Goal: Task Accomplishment & Management: Manage account settings

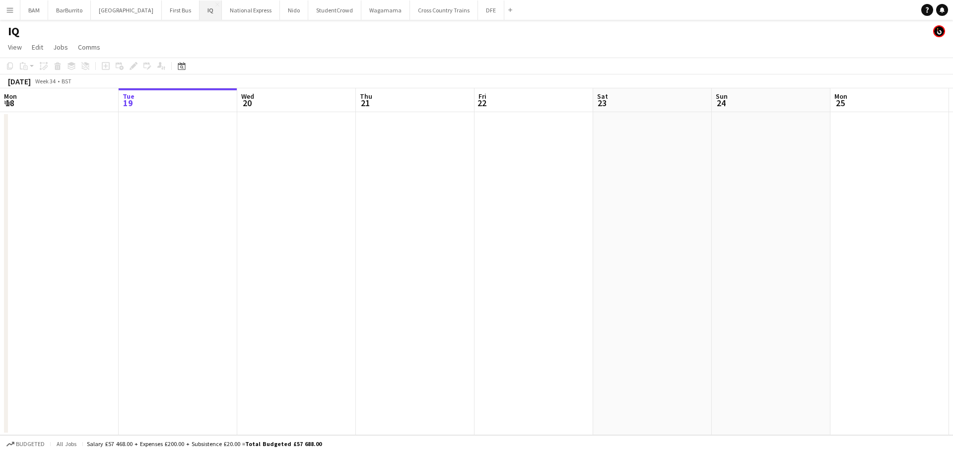
click at [200, 13] on button "IQ Close" at bounding box center [211, 9] width 22 height 19
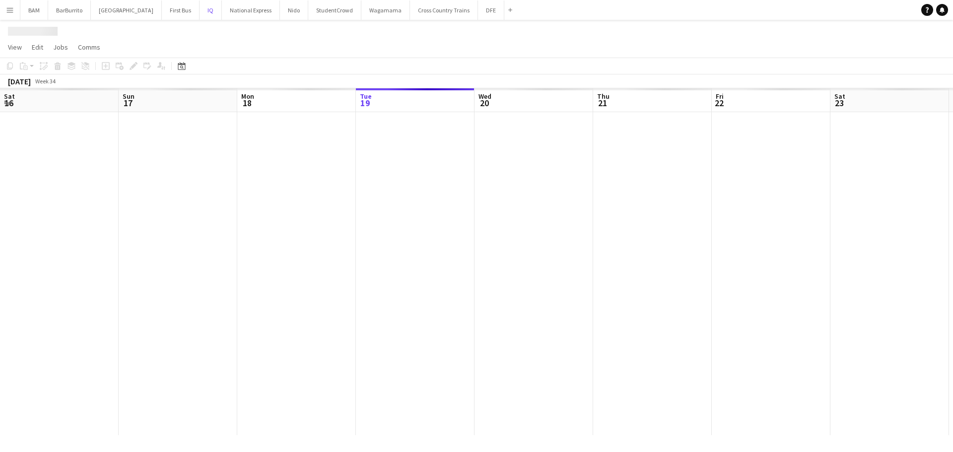
scroll to position [0, 237]
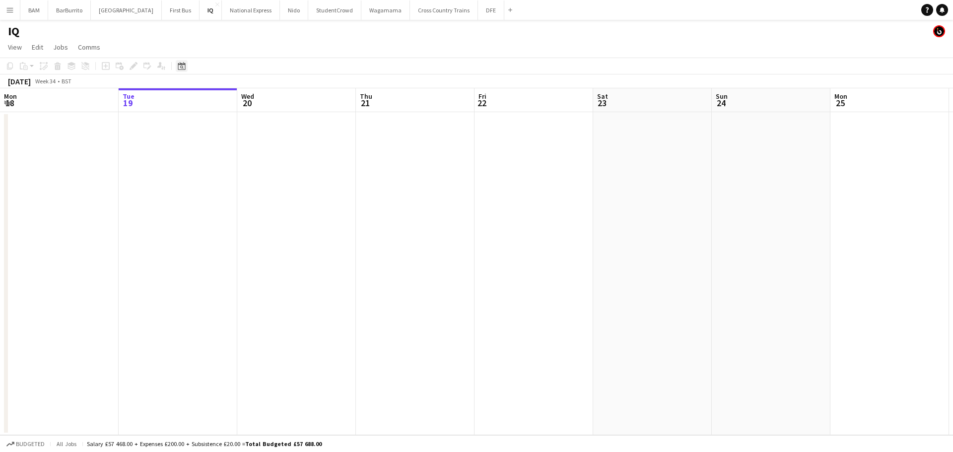
click at [184, 66] on icon "Date picker" at bounding box center [182, 66] width 8 height 8
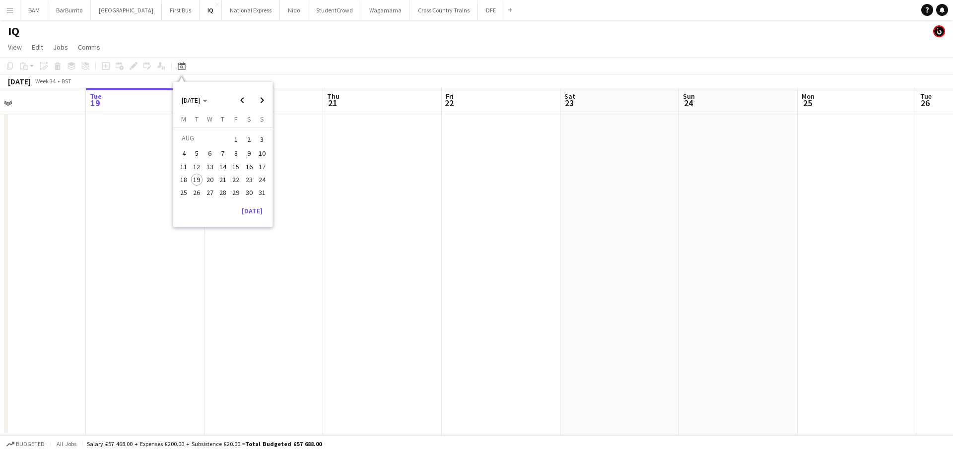
drag, startPoint x: 522, startPoint y: 155, endPoint x: 484, endPoint y: 175, distance: 42.2
click at [144, 151] on app-calendar-viewport "Sat 16 2/2 1 Job Sun 17 Mon 18 Tue 19 Wed 20 Thu 21 Fri 22 Sat 23 Sun 24 Mon 25…" at bounding box center [476, 261] width 953 height 347
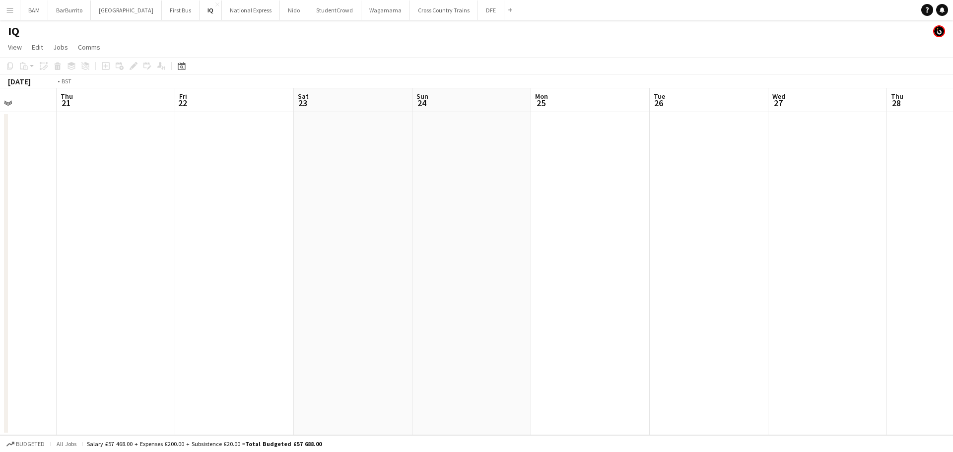
drag, startPoint x: 334, startPoint y: 174, endPoint x: 179, endPoint y: 165, distance: 155.6
click at [179, 165] on app-calendar-viewport "Mon 18 Tue 19 Wed 20 Thu 21 Fri 22 Sat 23 Sun 24 Mon 25 Tue 26 Wed 27 Thu 28 Fr…" at bounding box center [476, 261] width 953 height 347
drag, startPoint x: 353, startPoint y: 182, endPoint x: 701, endPoint y: 202, distance: 348.5
click at [195, 174] on app-calendar-viewport "Tue 26 Wed 27 Thu 28 Fri 29 Sat 30 Sun 31 Mon 1 Tue 2 Wed 3 Thu 4 Fri 5 Sat 6 S…" at bounding box center [476, 261] width 953 height 347
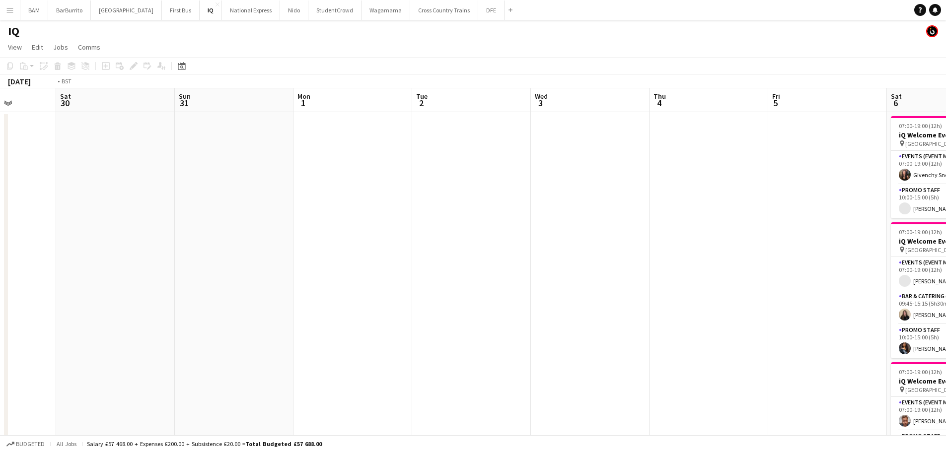
drag, startPoint x: 784, startPoint y: 211, endPoint x: 493, endPoint y: 208, distance: 290.4
click at [205, 182] on app-calendar-viewport "Wed 27 Thu 28 Fri 29 Sat 30 Sun 31 Mon 1 Tue 2 Wed 3 Thu 4 Fri 5 Sat 6 10/10 4 …" at bounding box center [473, 348] width 946 height 520
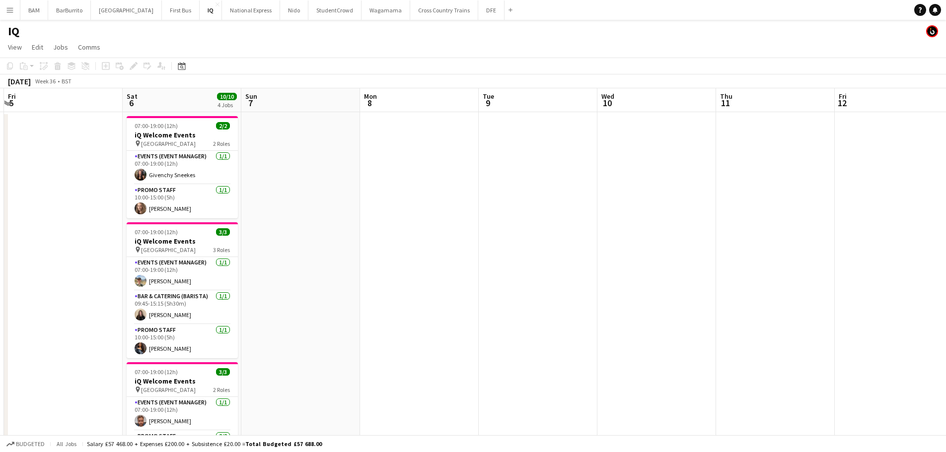
scroll to position [0, 361]
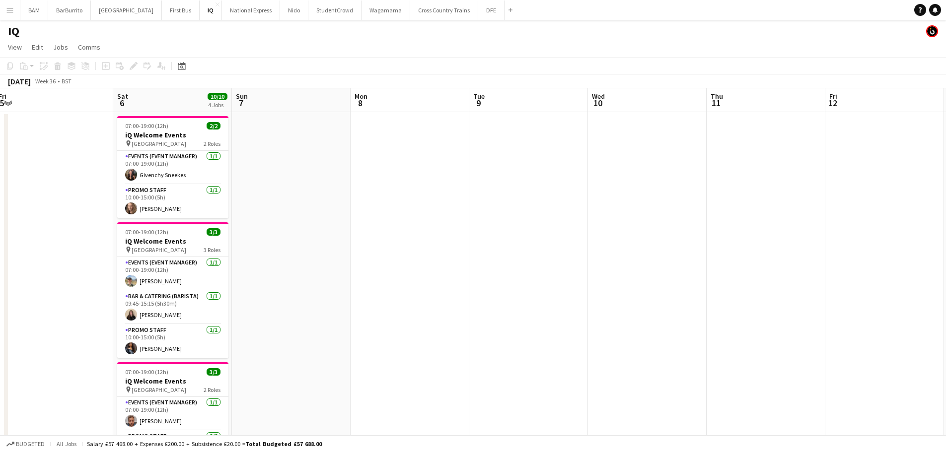
drag, startPoint x: 448, startPoint y: 217, endPoint x: 410, endPoint y: 214, distance: 37.8
click at [410, 214] on app-calendar-viewport "Tue 2 Wed 3 Thu 4 Fri 5 Sat 6 10/10 4 Jobs Sun 7 Mon 8 Tue 9 Wed 10 Thu 11 Fri …" at bounding box center [473, 394] width 946 height 612
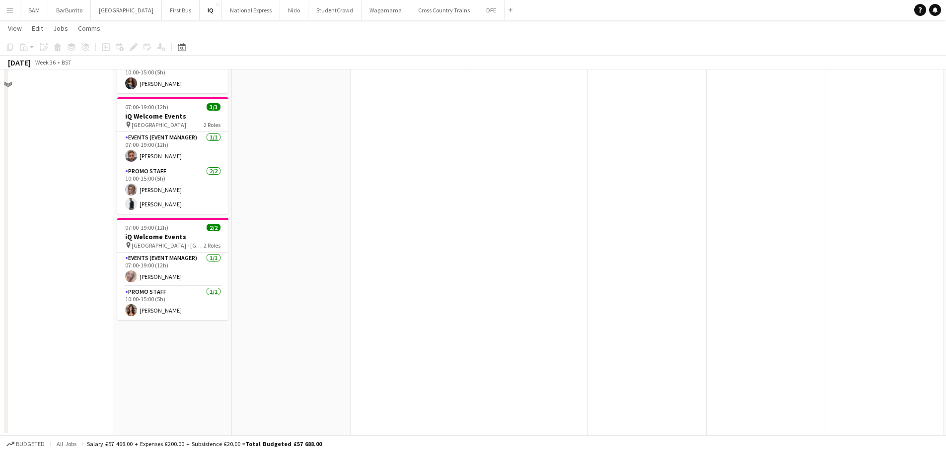
scroll to position [265, 0]
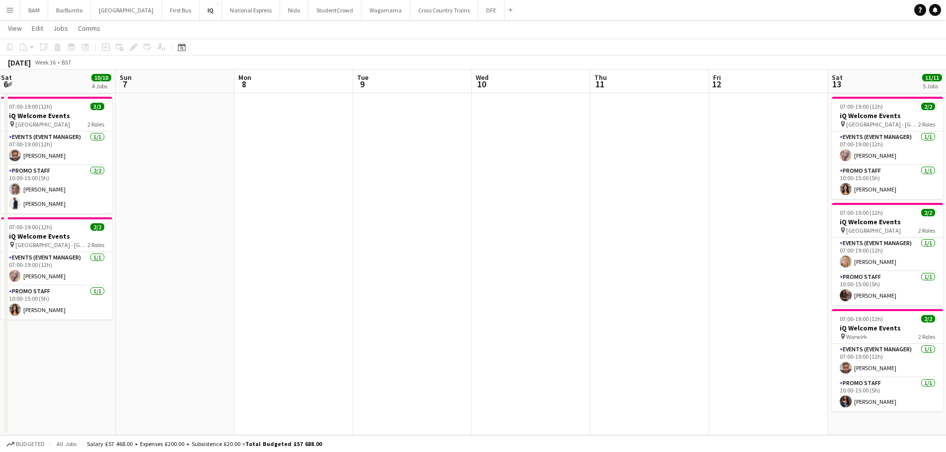
drag, startPoint x: 347, startPoint y: 204, endPoint x: 176, endPoint y: 195, distance: 171.5
click at [184, 196] on app-calendar-viewport "Wed 3 Thu 4 Fri 5 Sat 6 10/10 4 Jobs Sun 7 Mon 8 Tue 9 Wed 10 Thu 11 Fri 12 Sat…" at bounding box center [473, 104] width 946 height 661
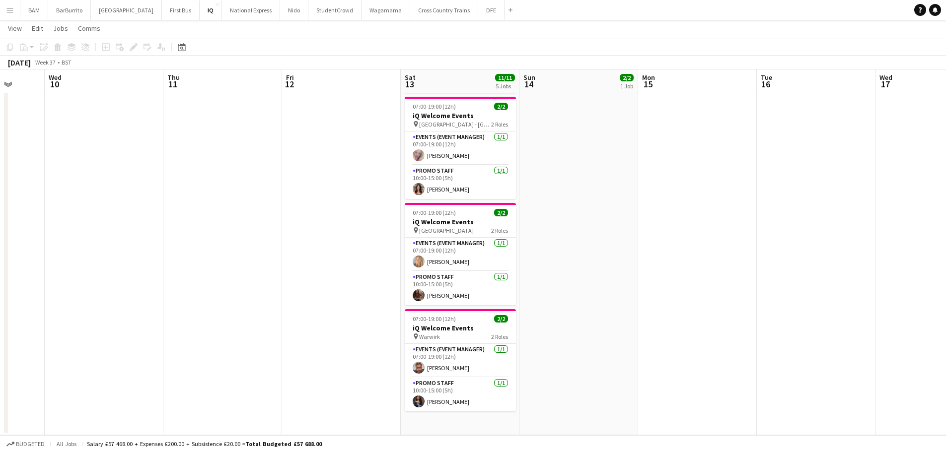
scroll to position [0, 387]
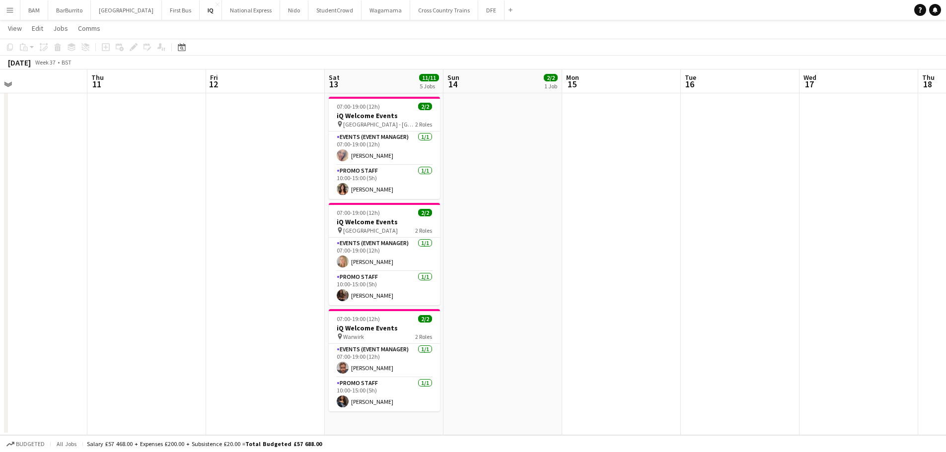
drag, startPoint x: 297, startPoint y: 214, endPoint x: 166, endPoint y: 205, distance: 131.3
click at [166, 205] on app-calendar-viewport "Sun 7 Mon 8 Tue 9 Wed 10 Thu 11 Fri 12 Sat 13 11/11 5 Jobs Sun 14 2/2 1 Job Mon…" at bounding box center [473, 104] width 946 height 661
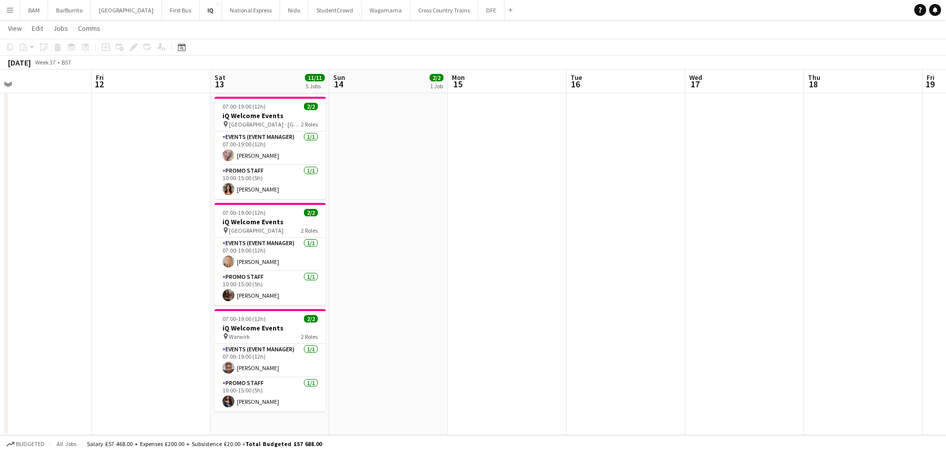
drag, startPoint x: 610, startPoint y: 235, endPoint x: 319, endPoint y: 218, distance: 292.4
click at [250, 227] on app-calendar-viewport "Mon 8 Tue 9 Wed 10 Thu 11 Fri 12 Sat 13 11/11 5 Jobs Sun 14 2/2 1 Job Mon 15 Tu…" at bounding box center [473, 104] width 946 height 661
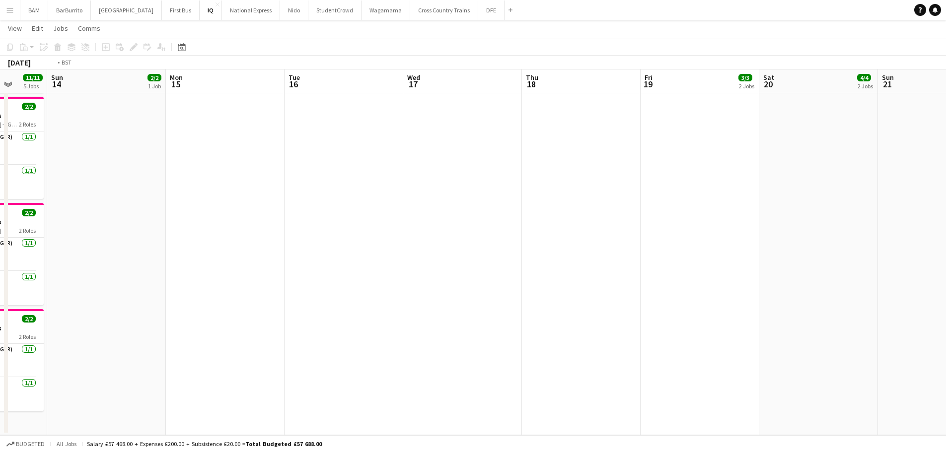
drag, startPoint x: 498, startPoint y: 236, endPoint x: 153, endPoint y: 208, distance: 346.1
click at [161, 210] on app-calendar-viewport "Thu 11 Fri 12 Sat 13 11/11 5 Jobs Sun 14 2/2 1 Job Mon 15 Tue 16 Wed 17 Thu 18 …" at bounding box center [473, 104] width 946 height 661
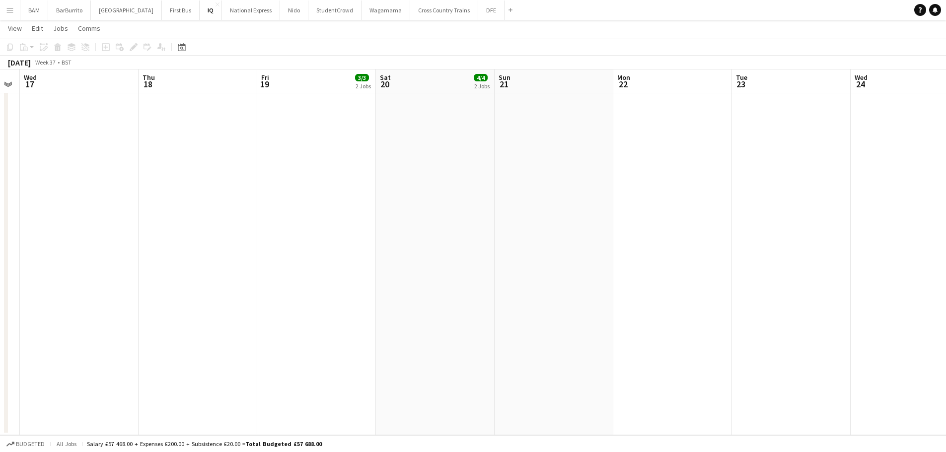
drag, startPoint x: 554, startPoint y: 233, endPoint x: 360, endPoint y: 212, distance: 195.2
click at [358, 213] on app-calendar-viewport "Sun 14 2/2 1 Job Mon 15 Tue 16 Wed 17 Thu 18 Fri 19 3/3 2 Jobs Sat 20 4/4 2 Job…" at bounding box center [473, 104] width 946 height 661
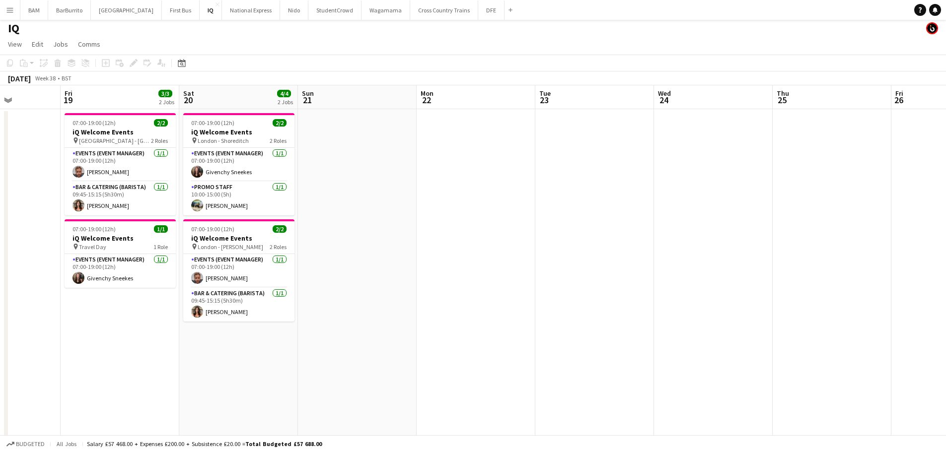
scroll to position [0, 0]
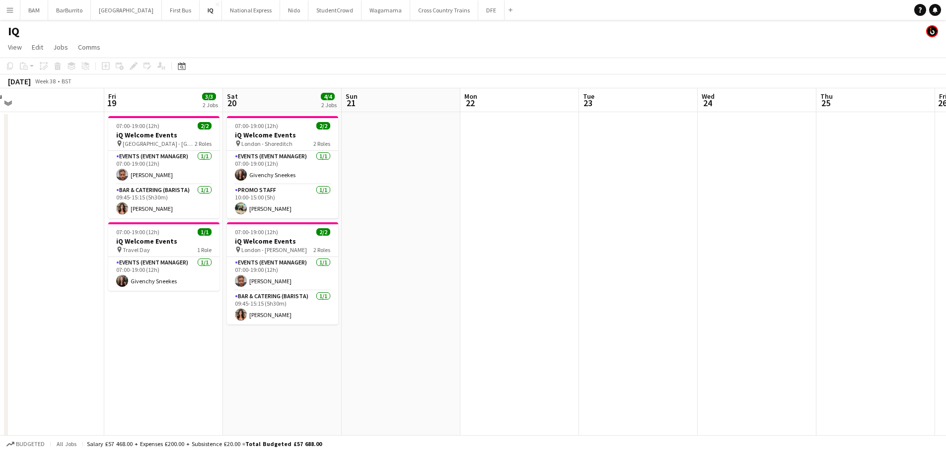
drag, startPoint x: 355, startPoint y: 215, endPoint x: 405, endPoint y: 216, distance: 49.6
click at [405, 216] on app-calendar-viewport "Tue 16 Wed 17 Thu 18 Fri 19 3/3 2 Jobs Sat 20 4/4 2 Jobs Sun 21 Mon 22 Tue 23 W…" at bounding box center [473, 394] width 946 height 612
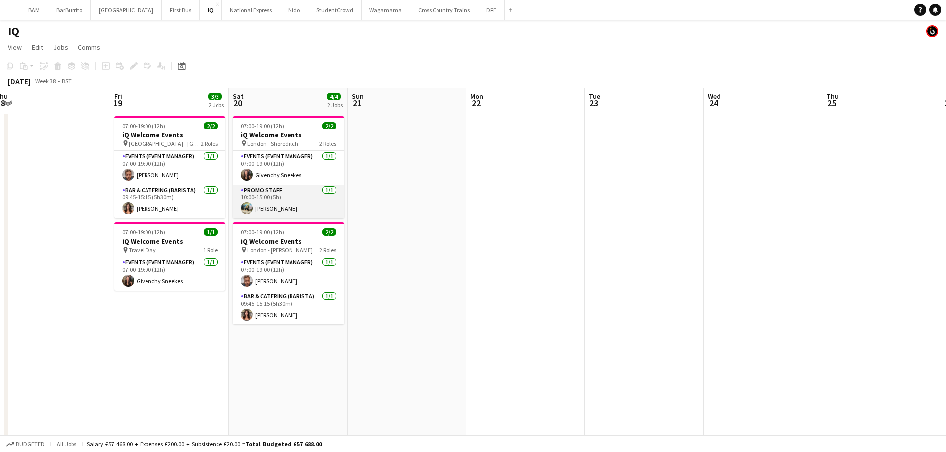
click at [276, 199] on app-card-role "Promo Staff 1/1 10:00-15:00 (5h) Ali Saroosh" at bounding box center [288, 202] width 111 height 34
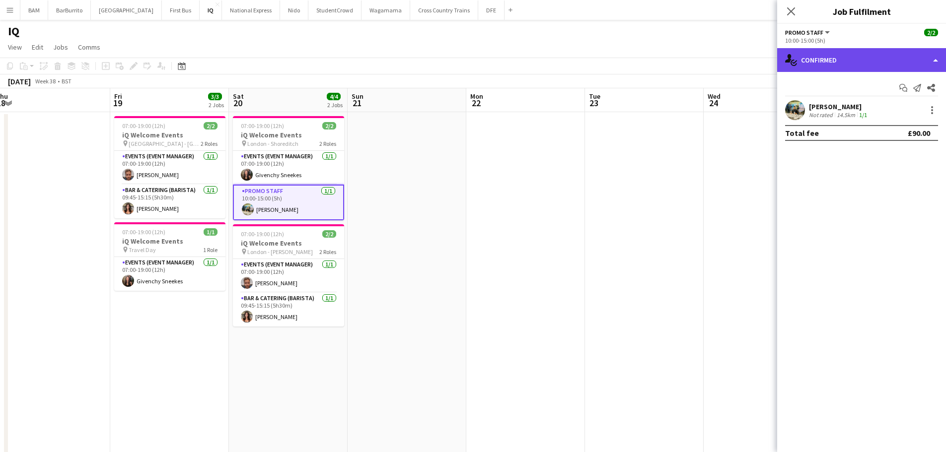
click at [837, 62] on div "single-neutral-actions-check-2 Confirmed" at bounding box center [861, 60] width 169 height 24
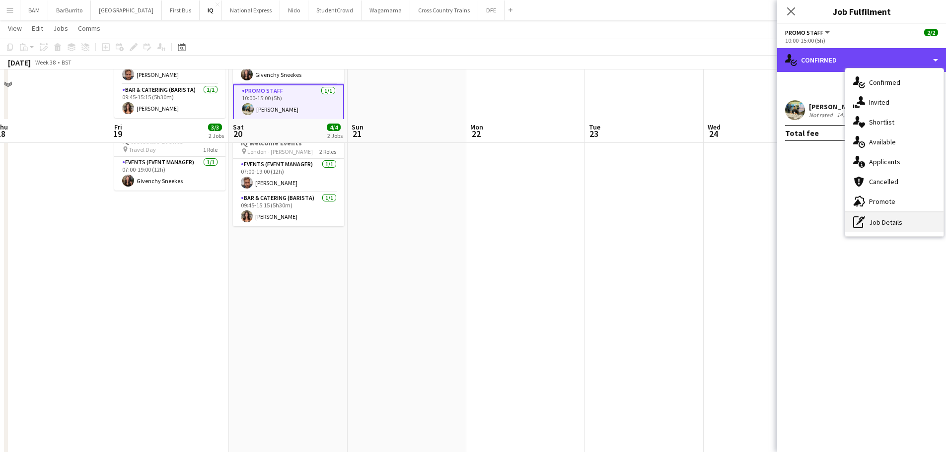
scroll to position [149, 0]
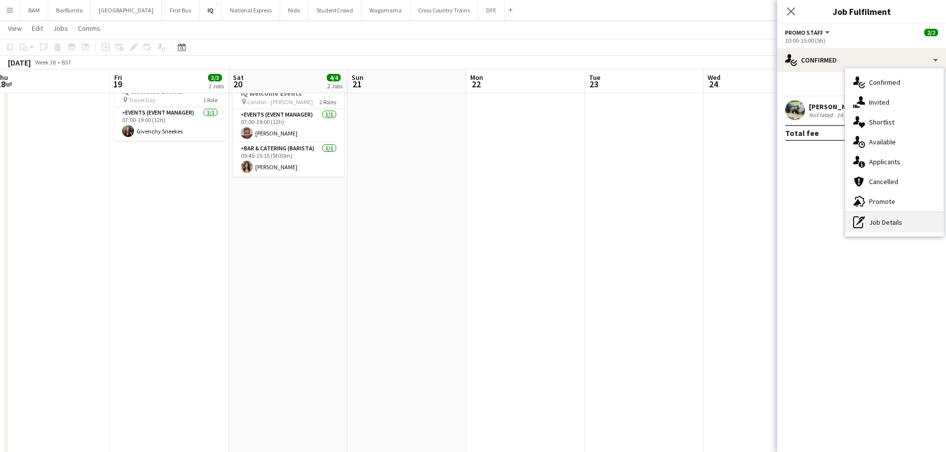
click at [901, 225] on div "pen-write Job Details" at bounding box center [894, 222] width 98 height 20
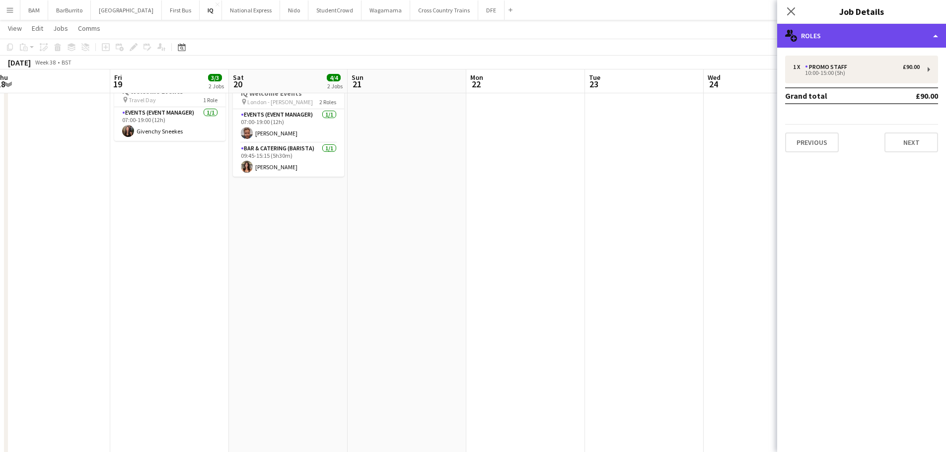
click at [836, 39] on div "multiple-users-add Roles" at bounding box center [861, 36] width 169 height 24
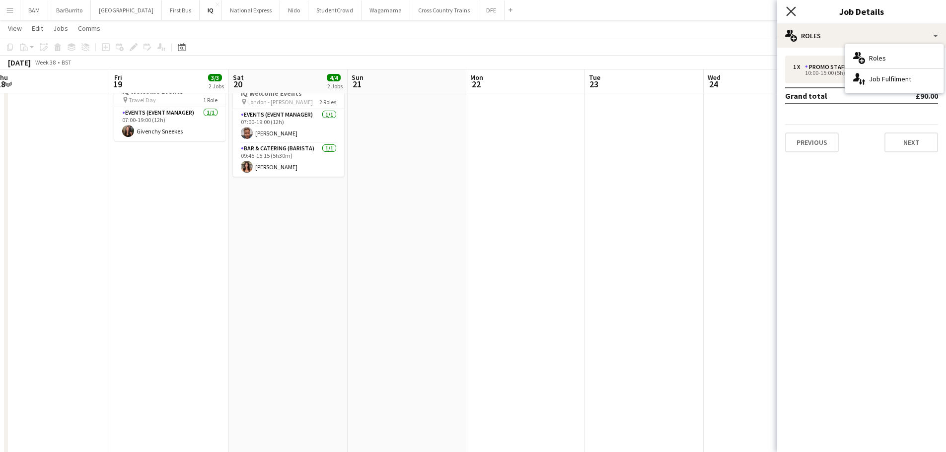
click at [788, 7] on icon "Close pop-in" at bounding box center [790, 10] width 9 height 9
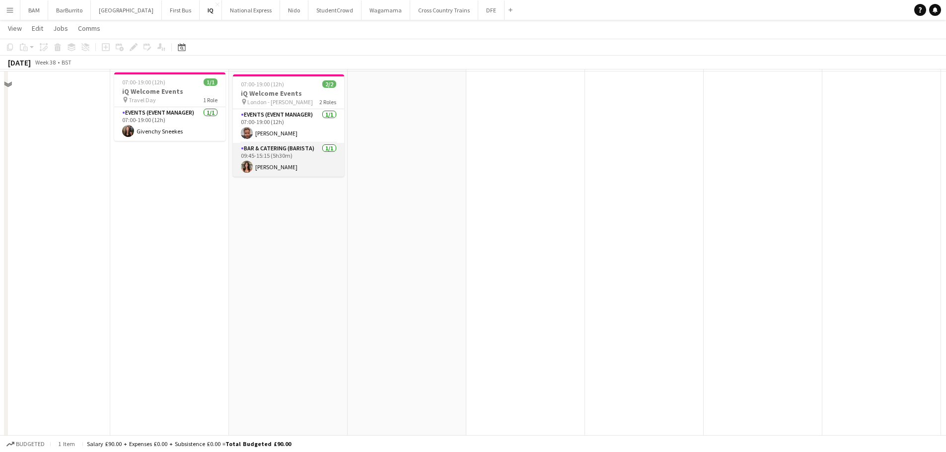
scroll to position [0, 0]
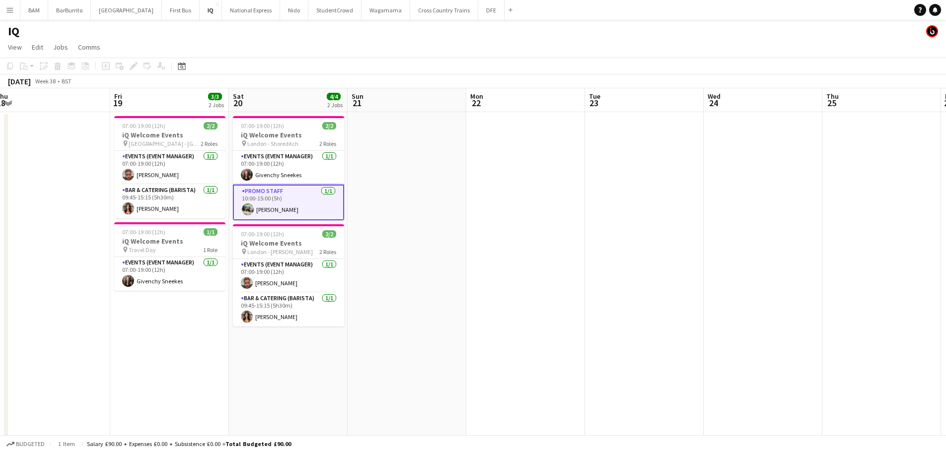
click at [283, 203] on app-card-role "Promo Staff 1/1 10:00-15:00 (5h) Ali Saroosh" at bounding box center [288, 203] width 111 height 36
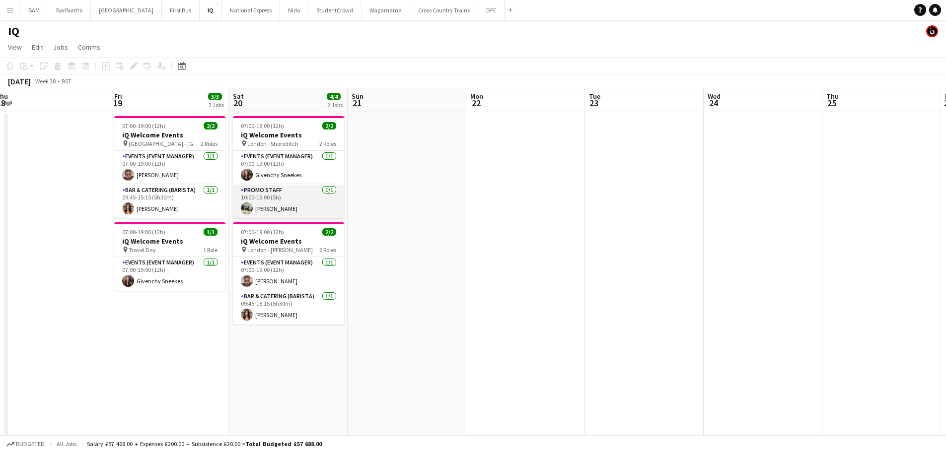
click at [310, 203] on app-card-role "Promo Staff 1/1 10:00-15:00 (5h) Ali Saroosh" at bounding box center [288, 202] width 111 height 34
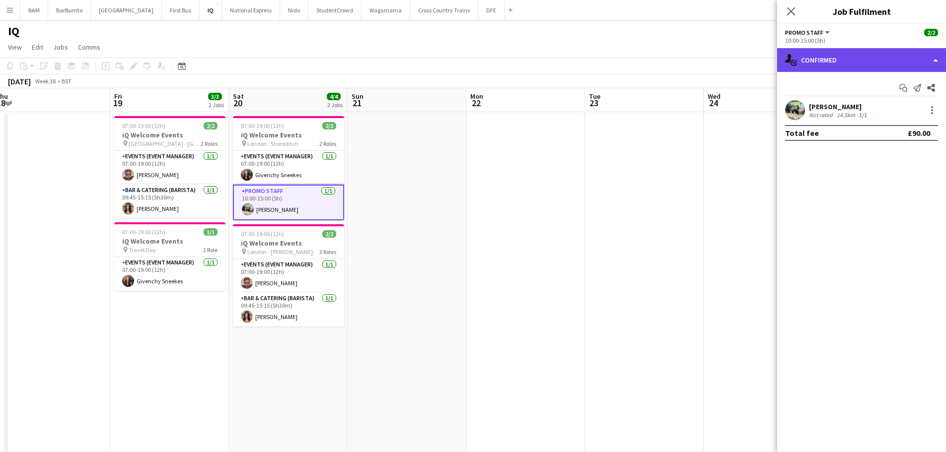
click at [855, 50] on div "single-neutral-actions-check-2 Confirmed" at bounding box center [861, 60] width 169 height 24
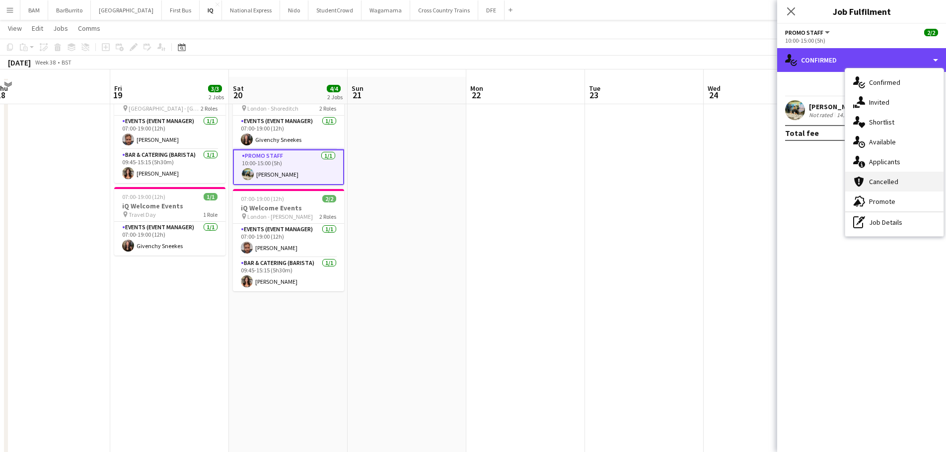
scroll to position [50, 0]
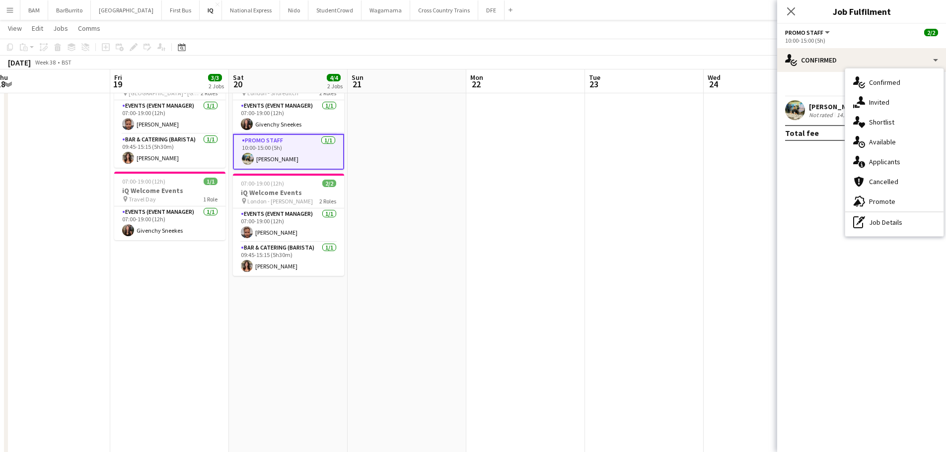
click at [813, 105] on div "Ali Saroosh" at bounding box center [839, 106] width 60 height 9
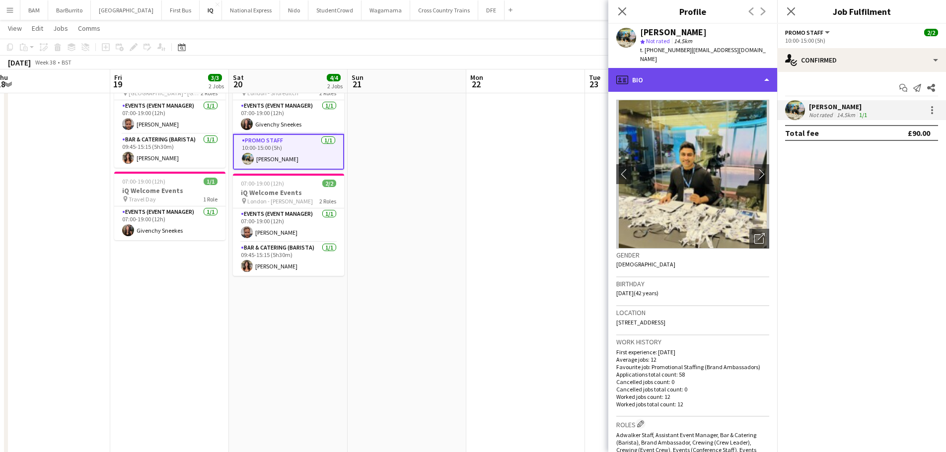
click at [714, 81] on div "profile Bio" at bounding box center [692, 80] width 169 height 24
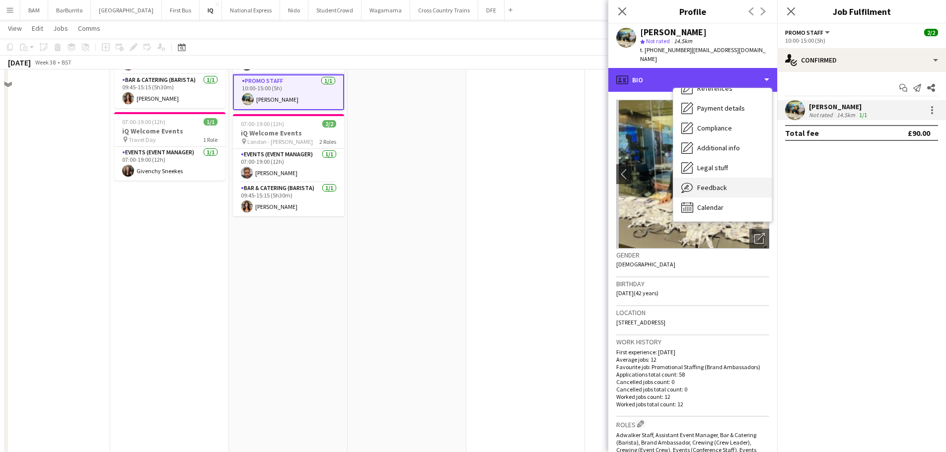
scroll to position [199, 0]
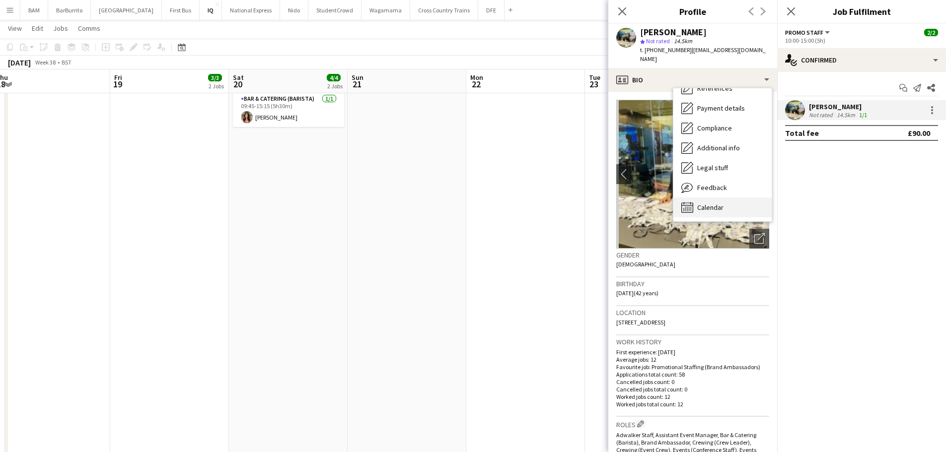
click at [734, 198] on div "Calendar Calendar" at bounding box center [722, 208] width 98 height 20
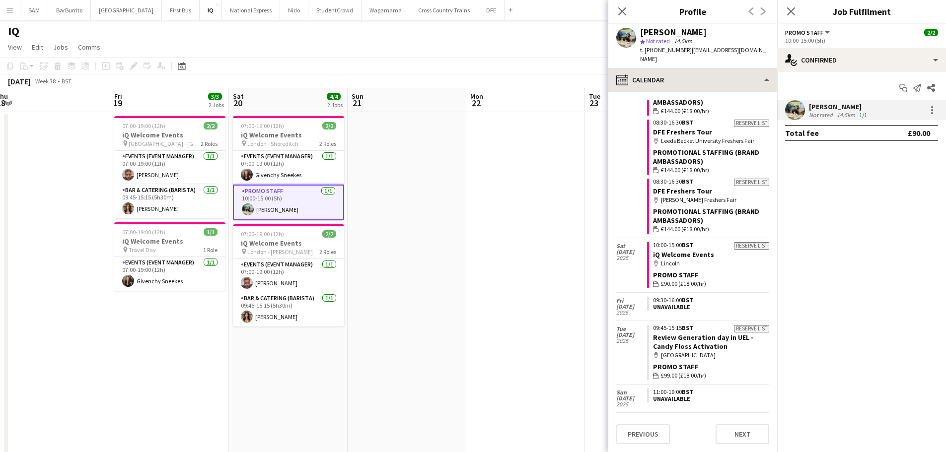
scroll to position [1326, 0]
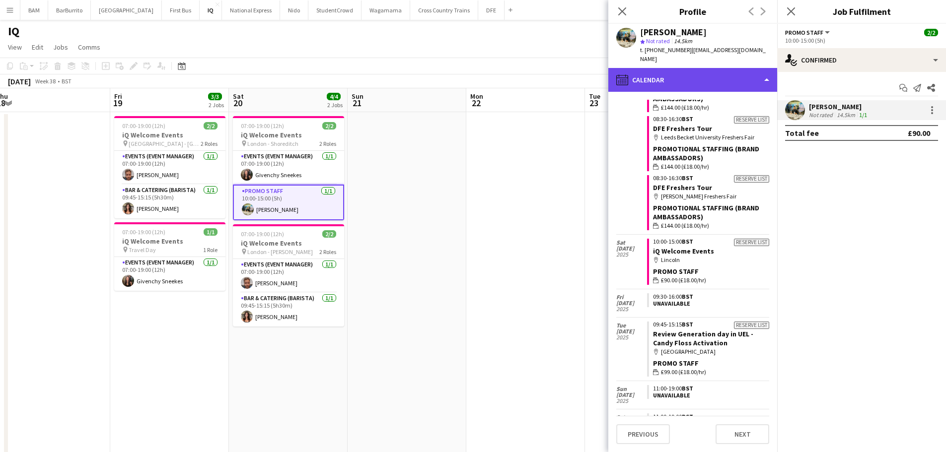
click at [677, 70] on div "calendar-full Calendar" at bounding box center [692, 80] width 169 height 24
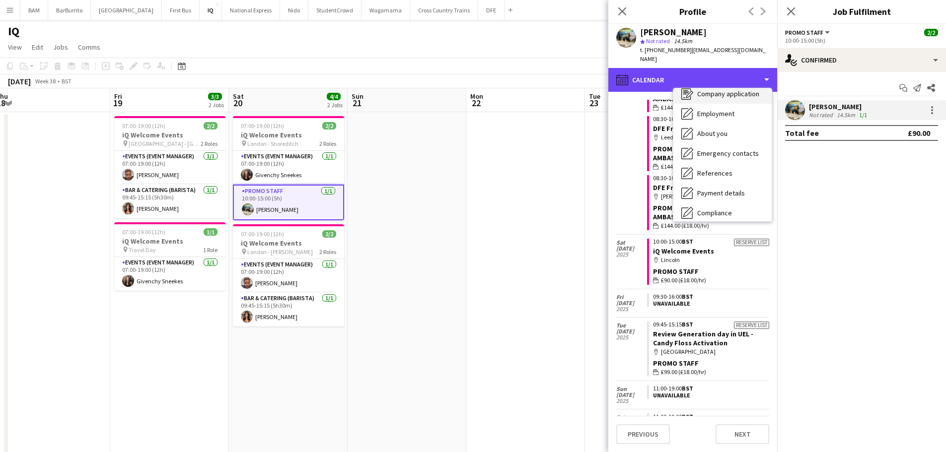
scroll to position [0, 0]
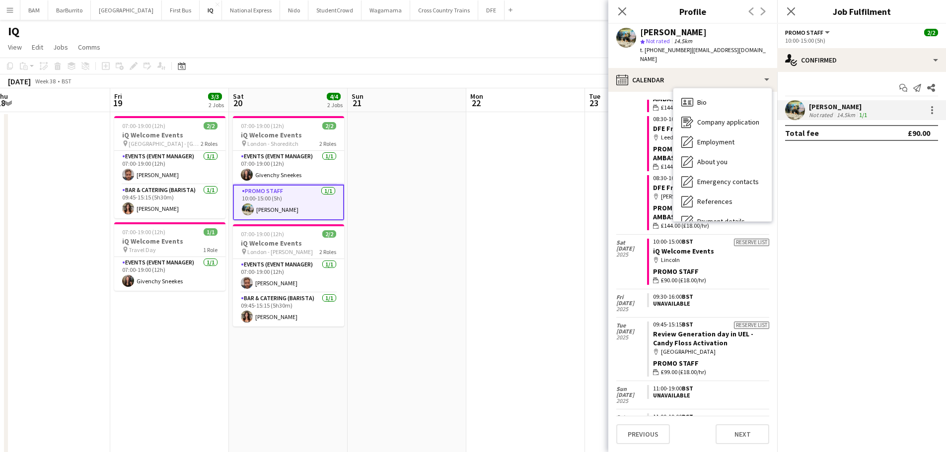
click at [711, 88] on div "Bio Bio Company application Company application Employment Employment About you…" at bounding box center [722, 154] width 98 height 133
click at [719, 92] on div "Bio Bio" at bounding box center [722, 102] width 98 height 20
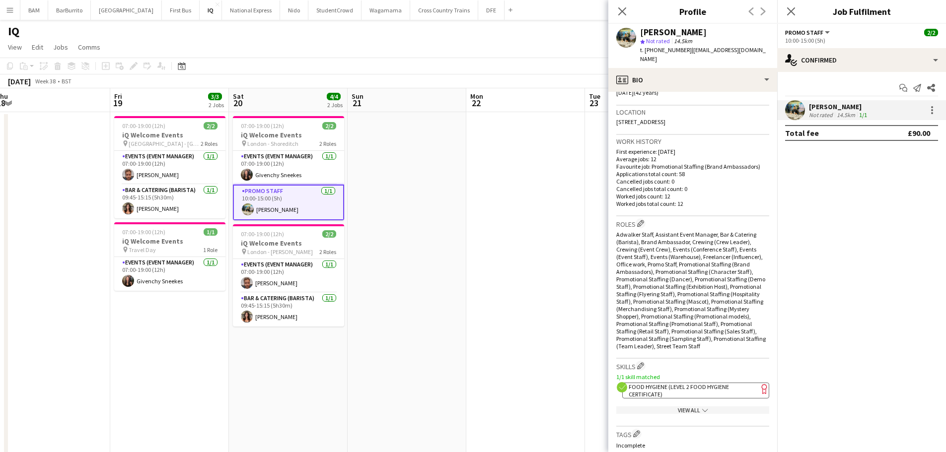
scroll to position [298, 0]
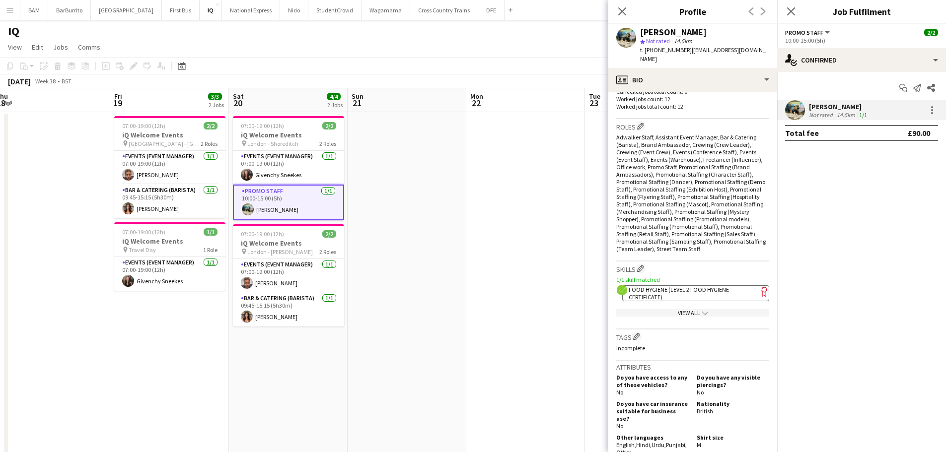
click at [663, 286] on span "Food Hygiene (Level 2 Food Hygiene Certificate)" at bounding box center [678, 293] width 100 height 15
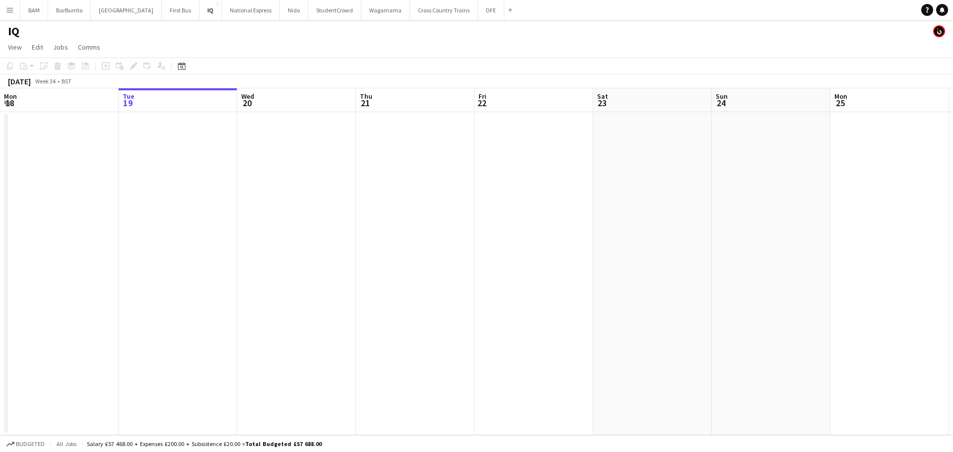
click at [13, 10] on app-icon "Menu" at bounding box center [10, 10] width 8 height 8
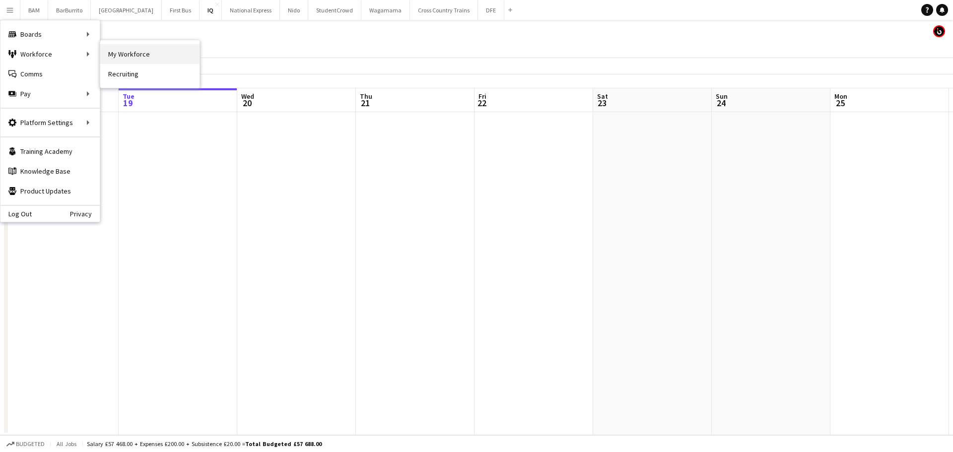
click at [118, 55] on link "My Workforce" at bounding box center [149, 54] width 99 height 20
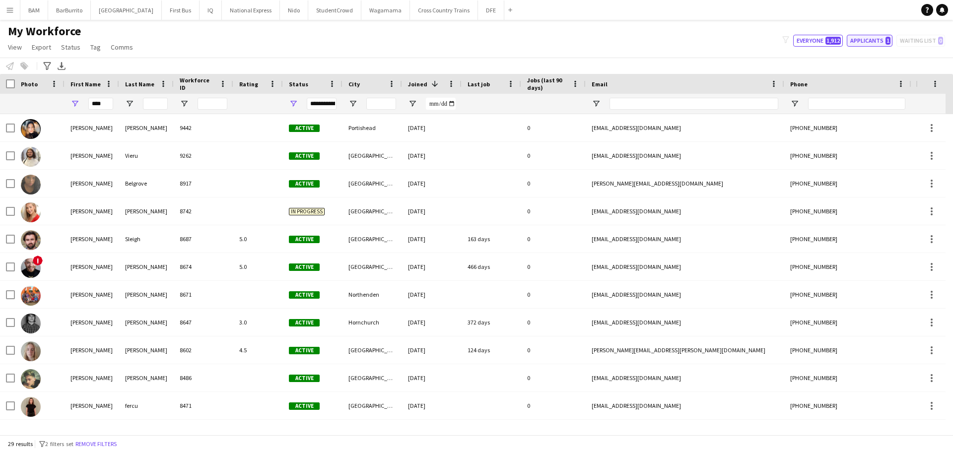
click at [860, 43] on button "Applicants 1" at bounding box center [870, 41] width 46 height 12
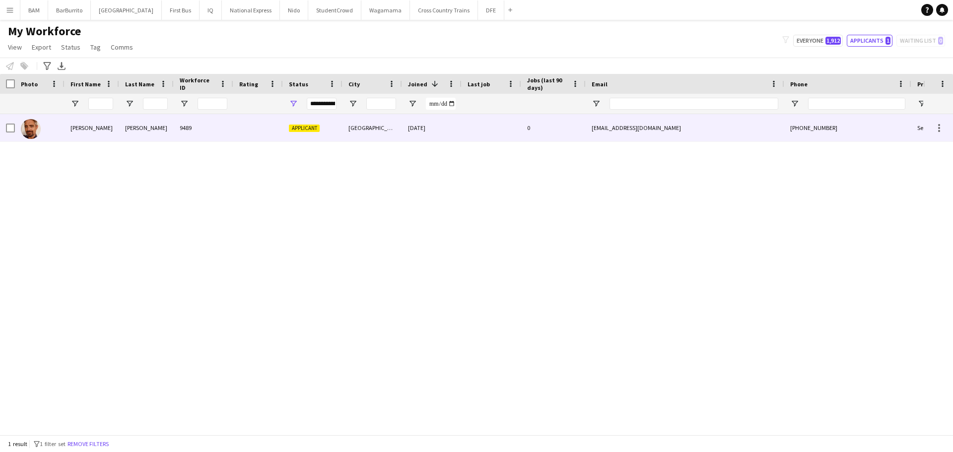
click at [643, 134] on div "plancomestogether@gmail.com" at bounding box center [685, 127] width 199 height 27
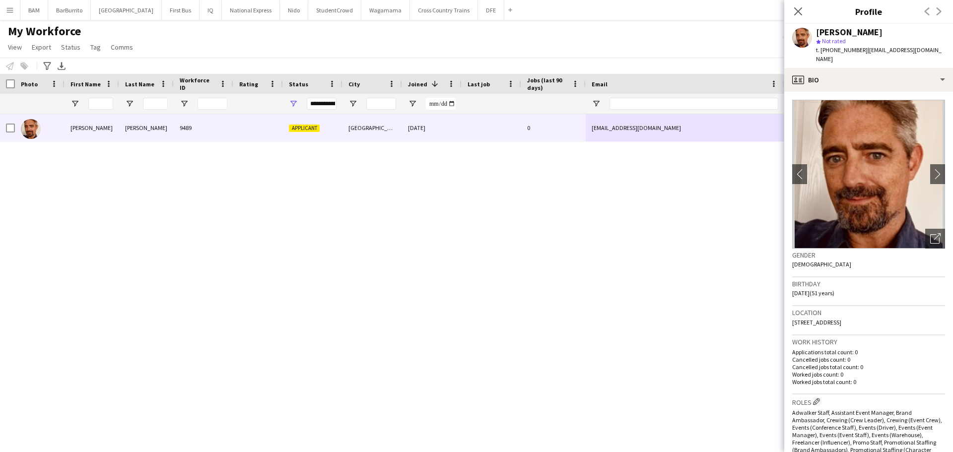
drag, startPoint x: 793, startPoint y: 6, endPoint x: 816, endPoint y: 42, distance: 42.4
click at [793, 7] on app-icon "Close pop-in" at bounding box center [798, 11] width 12 height 12
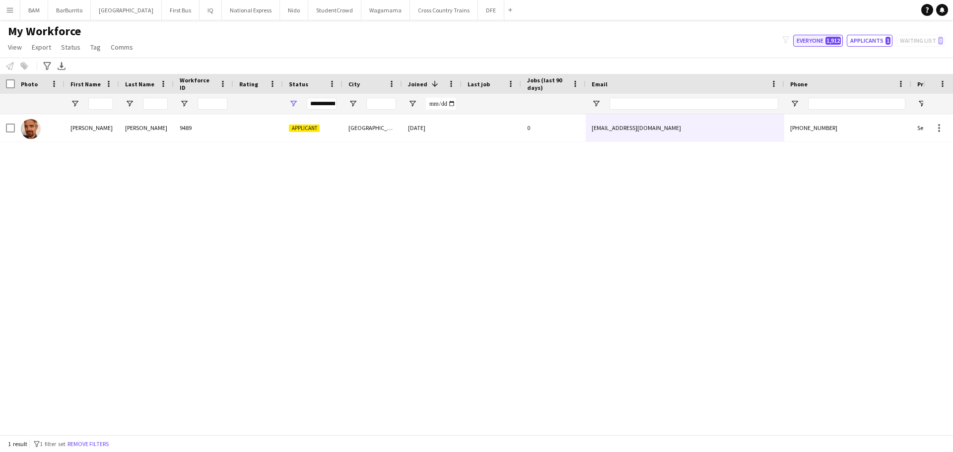
click at [826, 42] on button "Everyone 1,912" at bounding box center [818, 41] width 50 height 12
type input "**********"
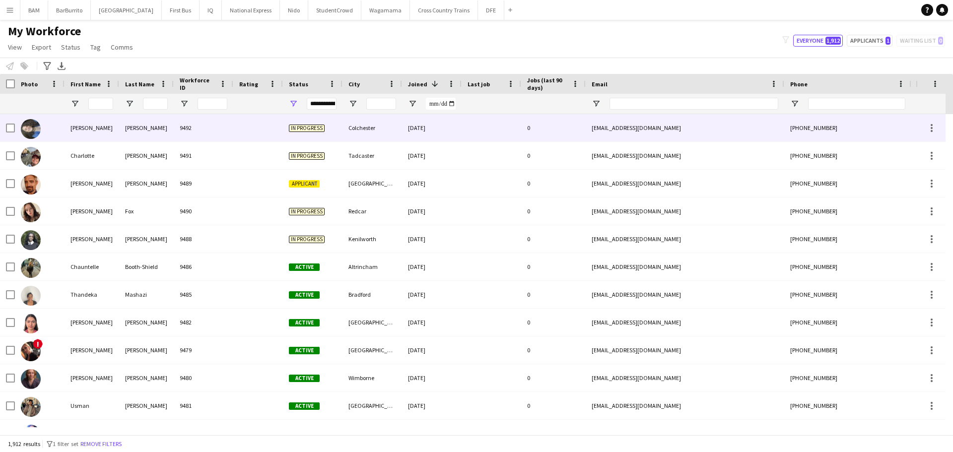
click at [130, 131] on div "Lacerda" at bounding box center [146, 127] width 55 height 27
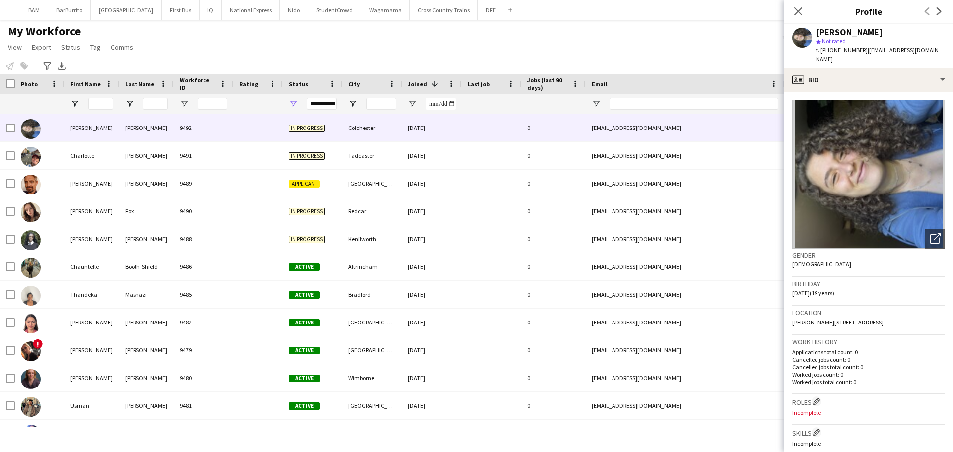
drag, startPoint x: 802, startPoint y: 10, endPoint x: 539, endPoint y: 64, distance: 268.5
click at [802, 10] on icon "Close pop-in" at bounding box center [798, 11] width 8 height 8
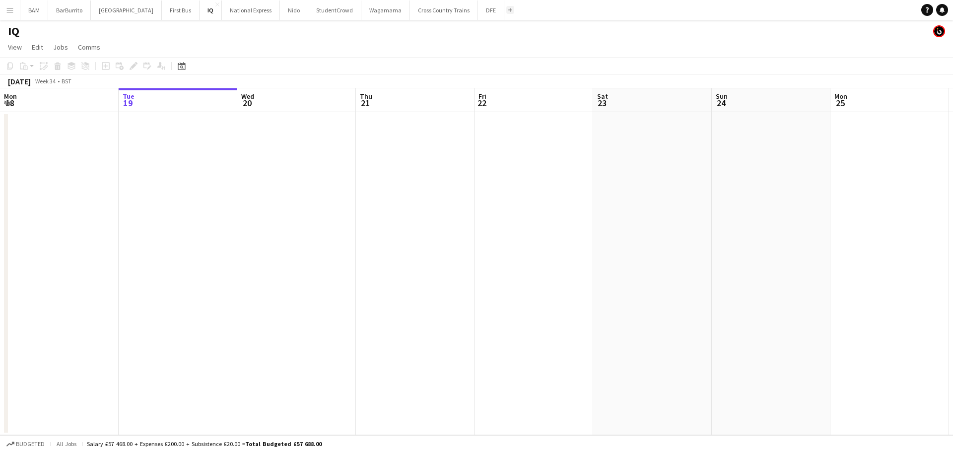
click at [506, 9] on button "Add" at bounding box center [510, 10] width 8 height 8
